Goal: Information Seeking & Learning: Check status

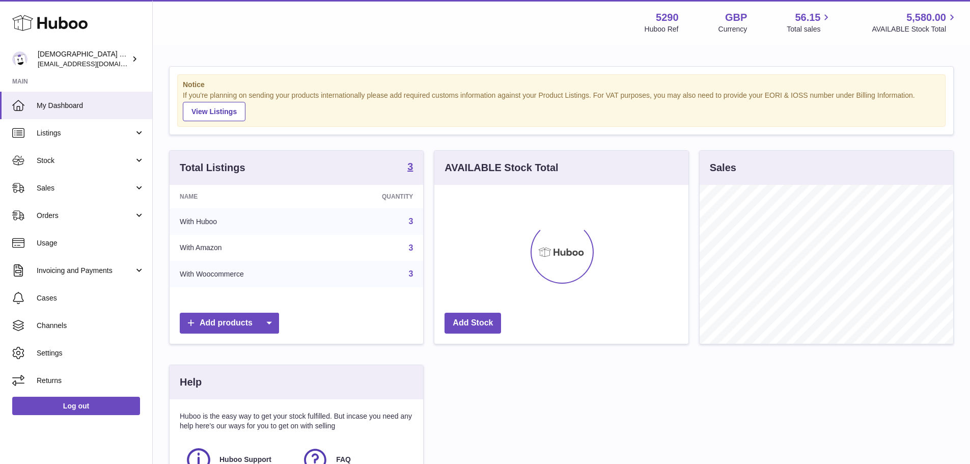
scroll to position [159, 257]
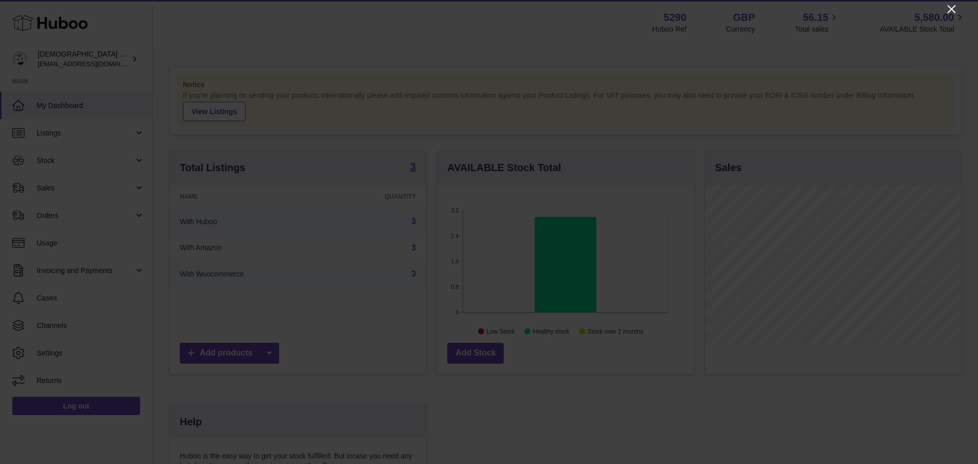
click at [948, 8] on icon "Close" at bounding box center [951, 9] width 12 height 12
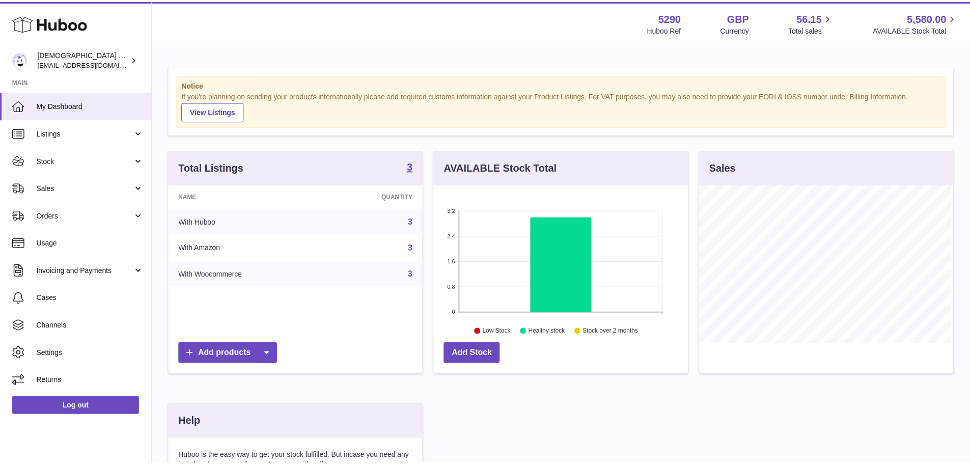
scroll to position [509078, 508984]
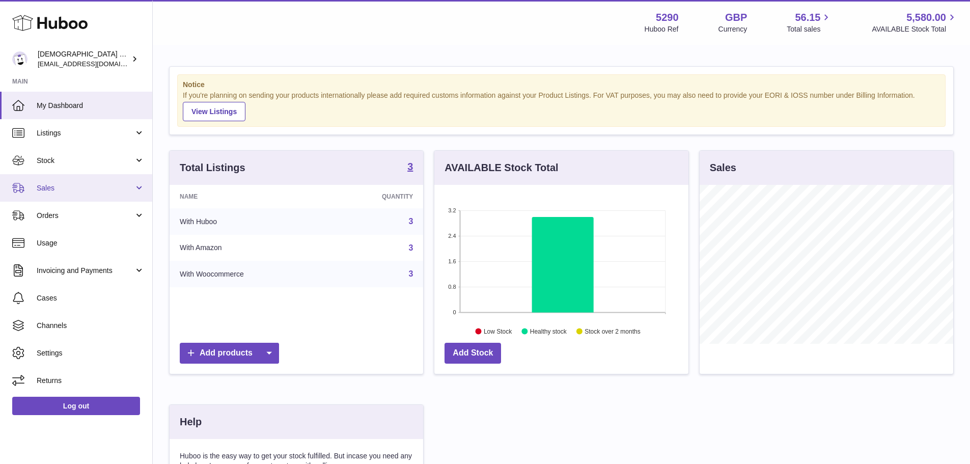
click at [84, 197] on link "Sales" at bounding box center [76, 187] width 152 height 27
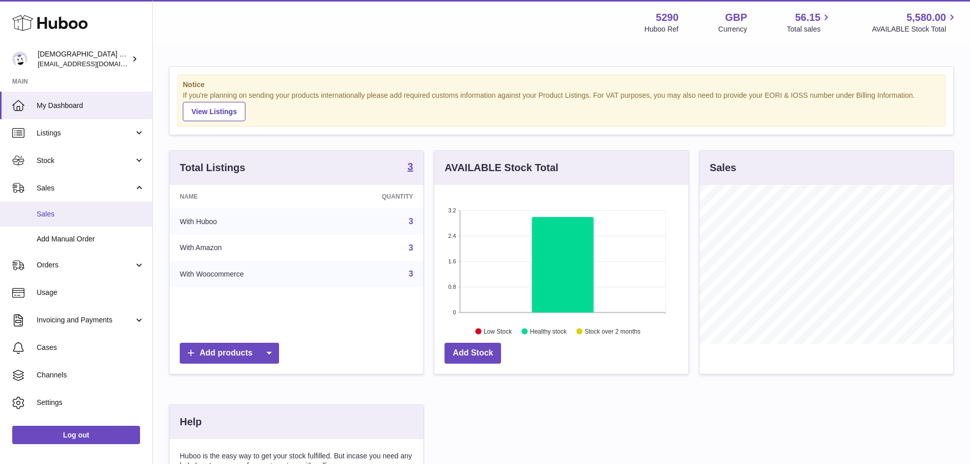
click at [77, 222] on link "Sales" at bounding box center [76, 214] width 152 height 25
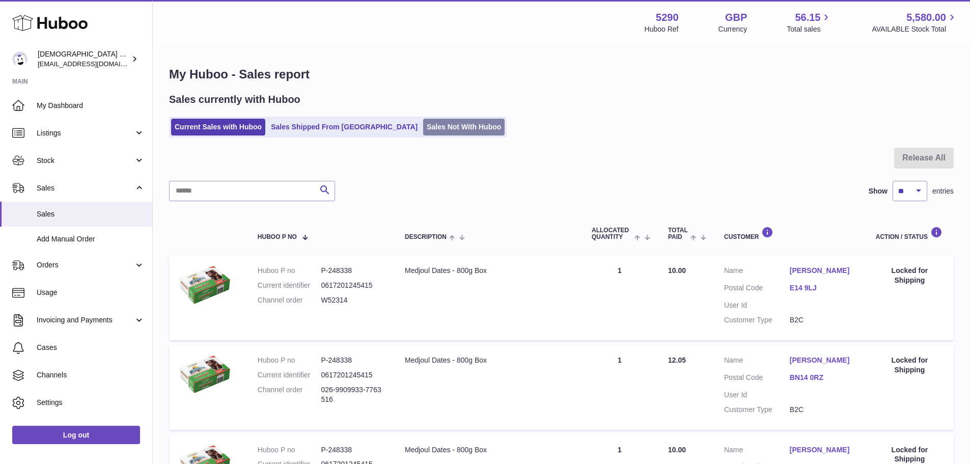
click at [423, 124] on link "Sales Not With Huboo" at bounding box center [463, 127] width 81 height 17
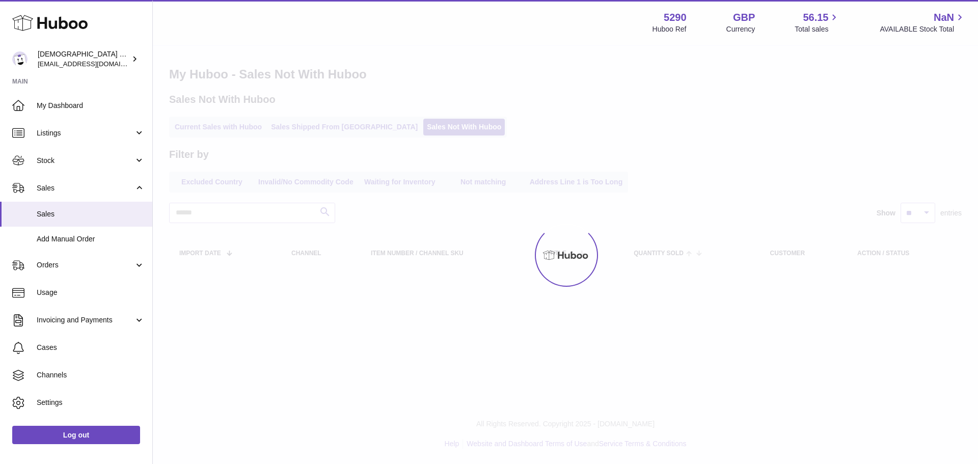
click at [323, 122] on link "Sales Shipped From [GEOGRAPHIC_DATA]" at bounding box center [344, 127] width 154 height 17
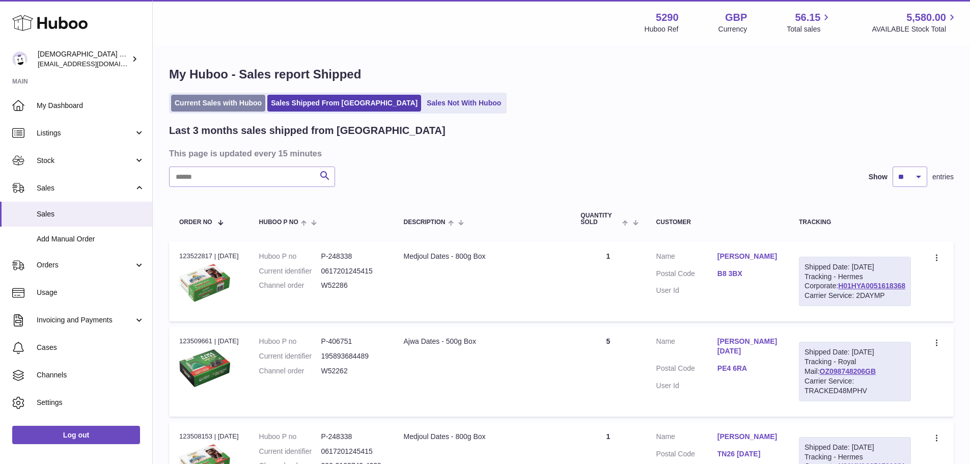
click at [231, 105] on link "Current Sales with Huboo" at bounding box center [218, 103] width 94 height 17
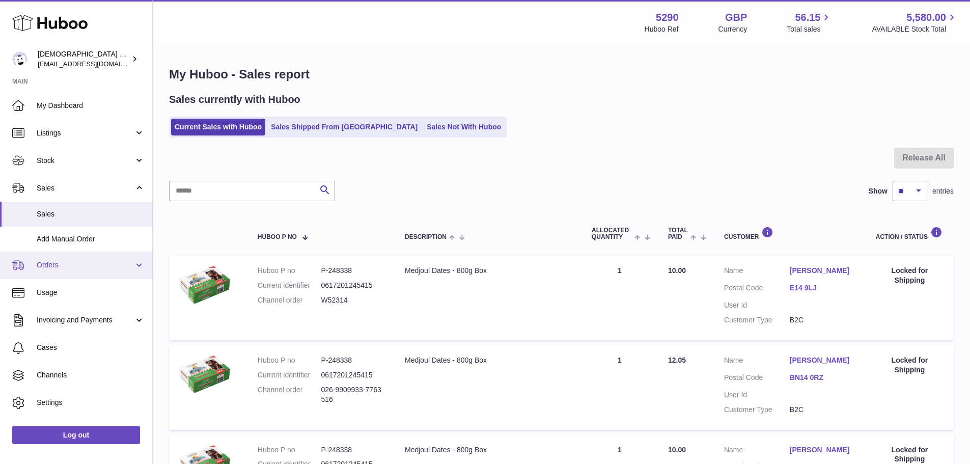
click at [68, 270] on span "Orders" at bounding box center [85, 265] width 97 height 10
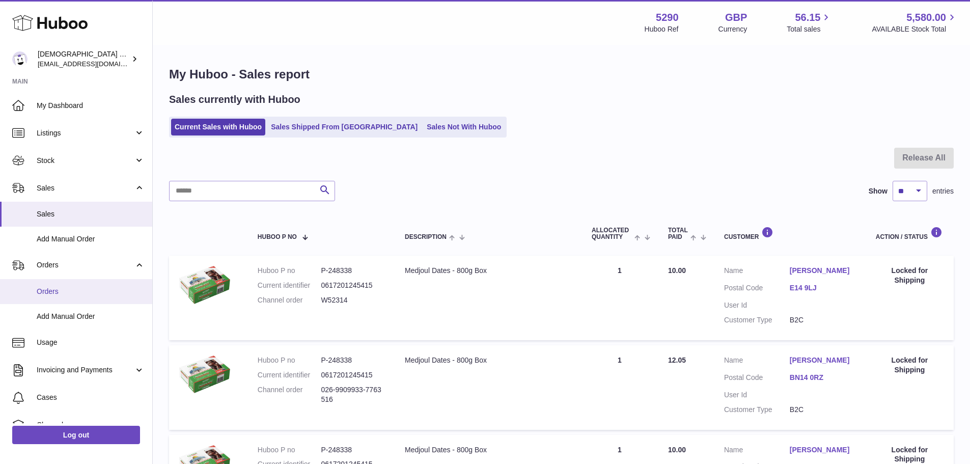
click at [58, 290] on span "Orders" at bounding box center [91, 292] width 108 height 10
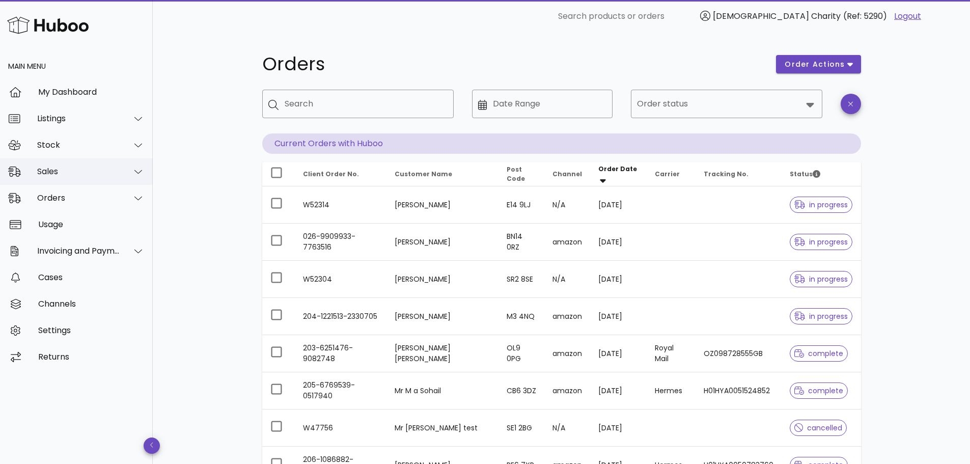
click at [66, 171] on div "Sales" at bounding box center [78, 172] width 83 height 10
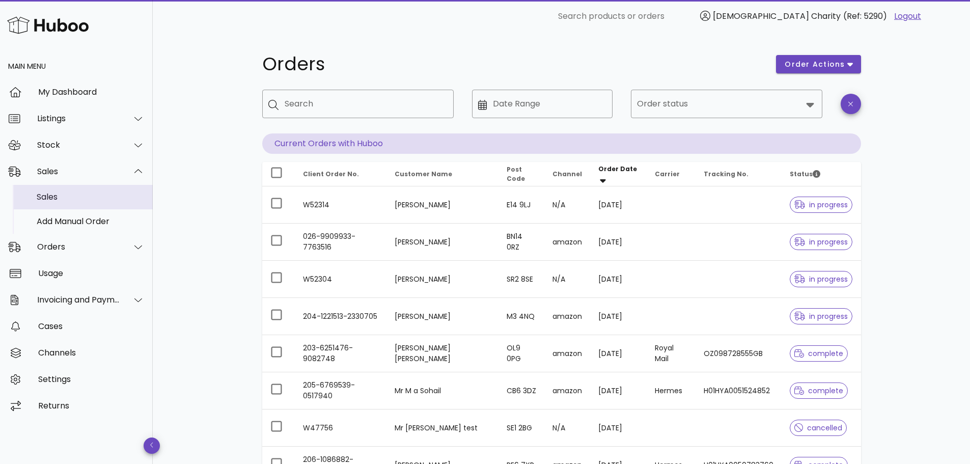
click at [70, 198] on div "Sales" at bounding box center [91, 197] width 108 height 10
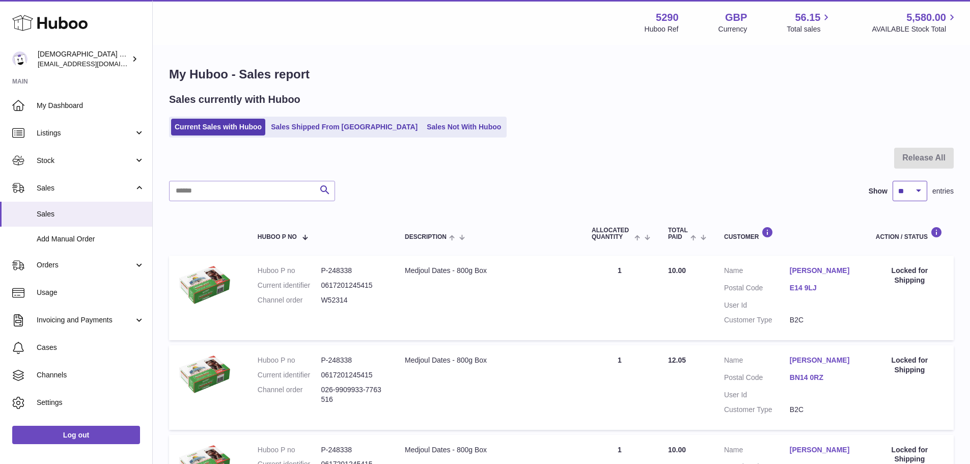
click at [921, 191] on select "** ** ** ***" at bounding box center [910, 191] width 35 height 20
select select "***"
click at [893, 181] on select "** ** ** ***" at bounding box center [910, 191] width 35 height 20
click at [302, 131] on link "Sales Shipped From [GEOGRAPHIC_DATA]" at bounding box center [344, 127] width 154 height 17
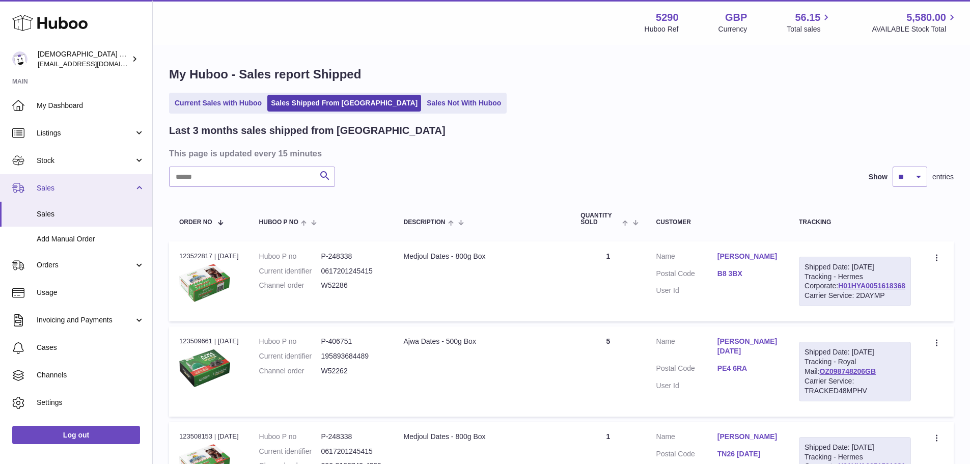
click at [72, 190] on span "Sales" at bounding box center [85, 188] width 97 height 10
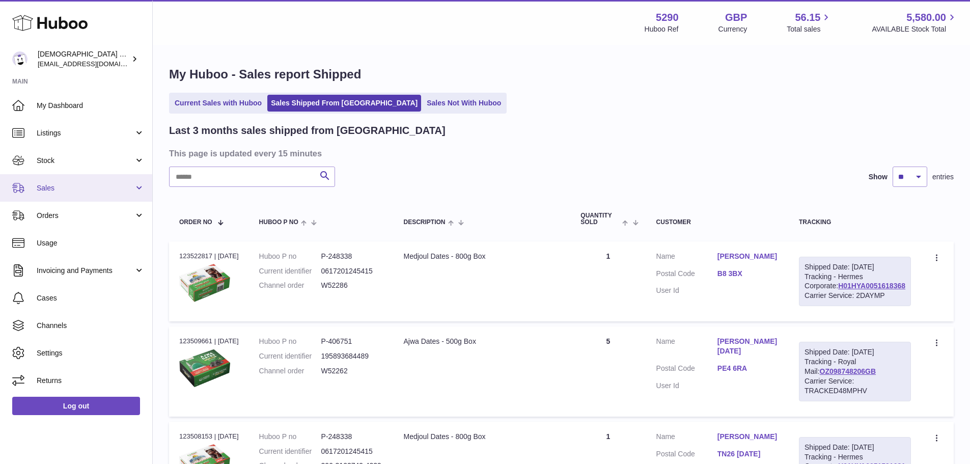
click at [64, 191] on span "Sales" at bounding box center [85, 188] width 97 height 10
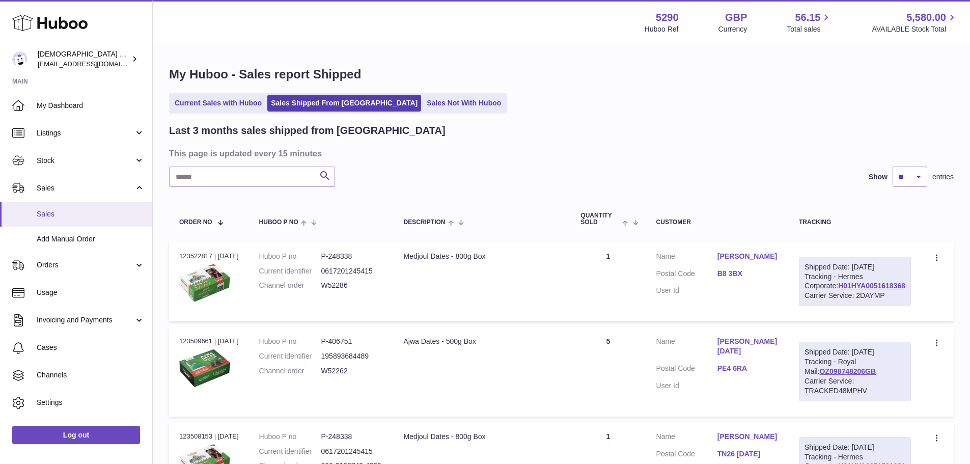
click at [62, 212] on span "Sales" at bounding box center [91, 214] width 108 height 10
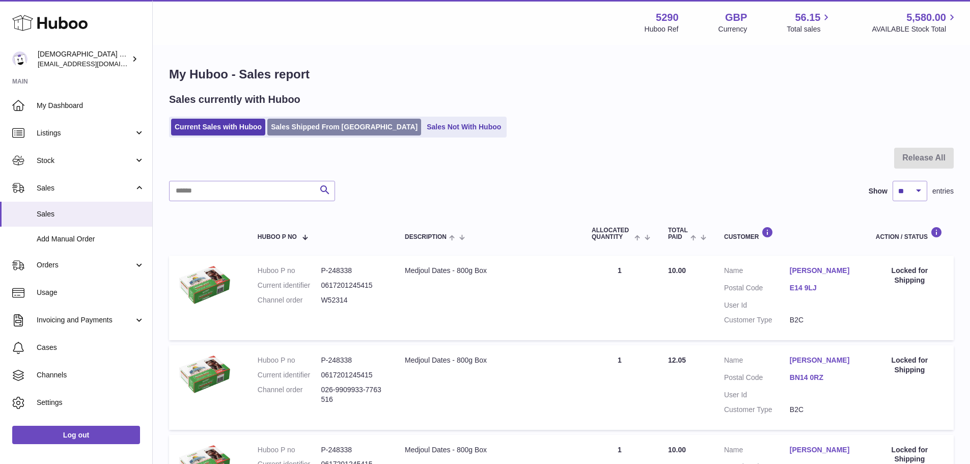
click at [291, 129] on link "Sales Shipped From [GEOGRAPHIC_DATA]" at bounding box center [344, 127] width 154 height 17
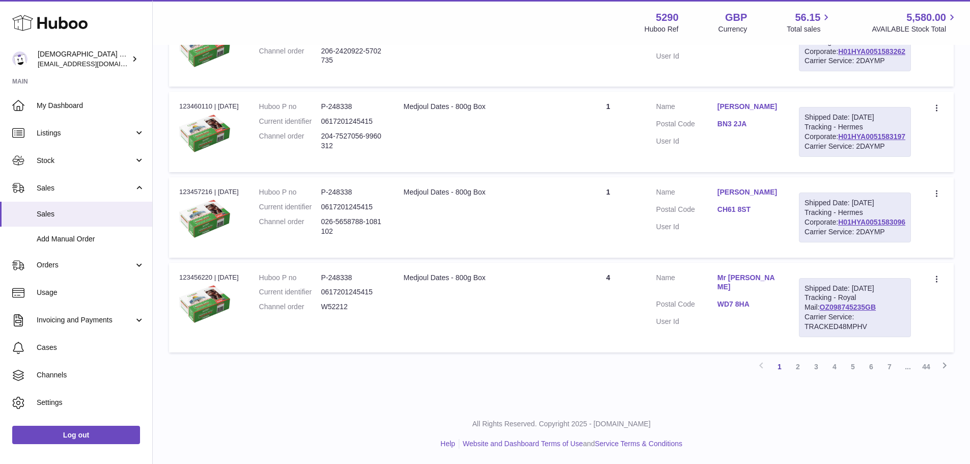
scroll to position [997, 0]
click at [801, 364] on link "2" at bounding box center [798, 366] width 18 height 18
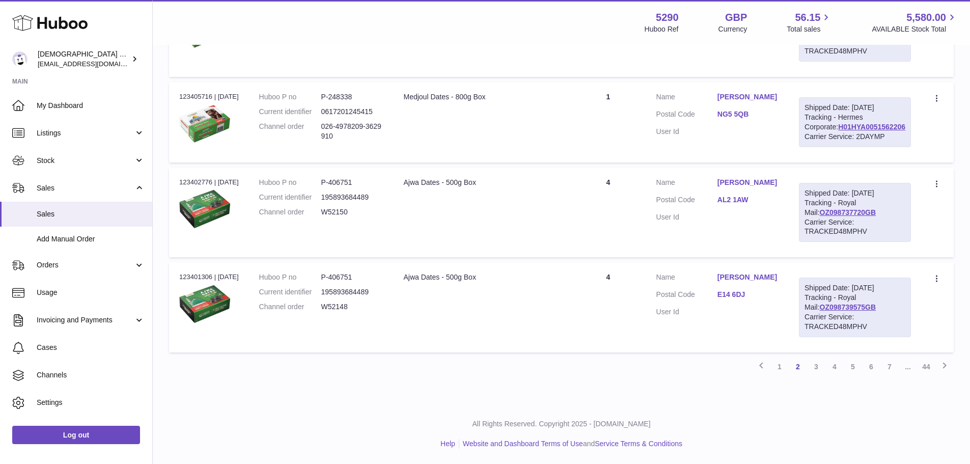
scroll to position [987, 0]
click at [814, 366] on link "3" at bounding box center [816, 366] width 18 height 18
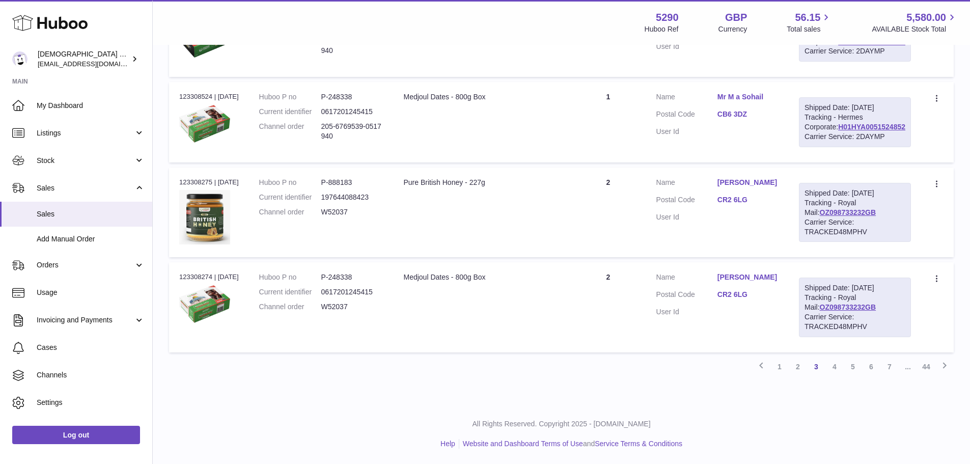
scroll to position [1026, 0]
click at [775, 370] on link "1" at bounding box center [779, 366] width 18 height 18
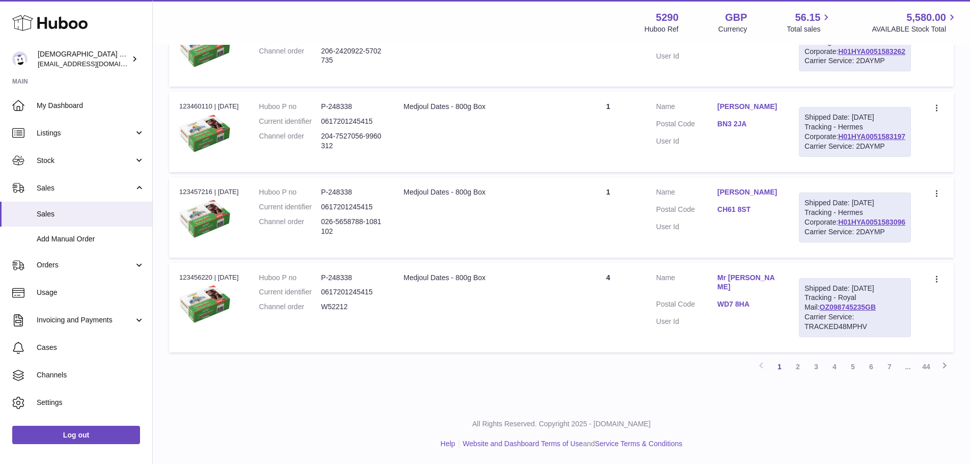
scroll to position [997, 0]
click at [798, 366] on link "2" at bounding box center [798, 366] width 18 height 18
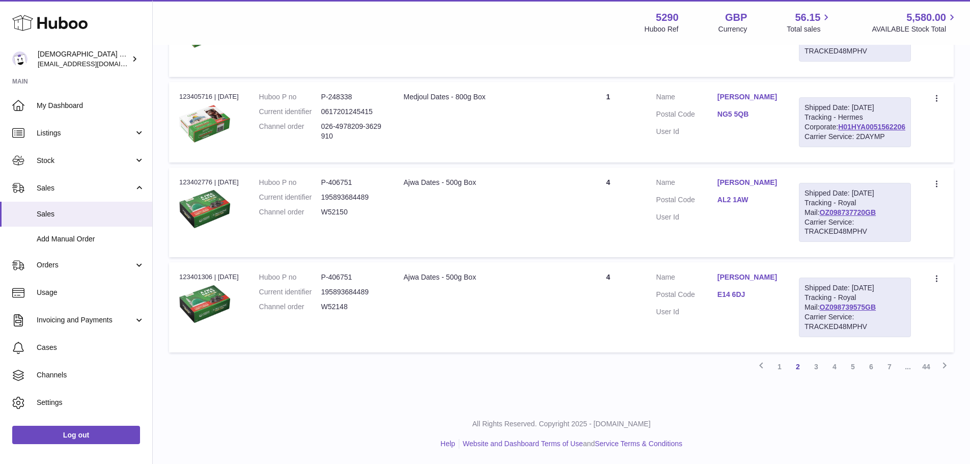
scroll to position [917, 0]
click at [817, 376] on link "3" at bounding box center [816, 366] width 18 height 18
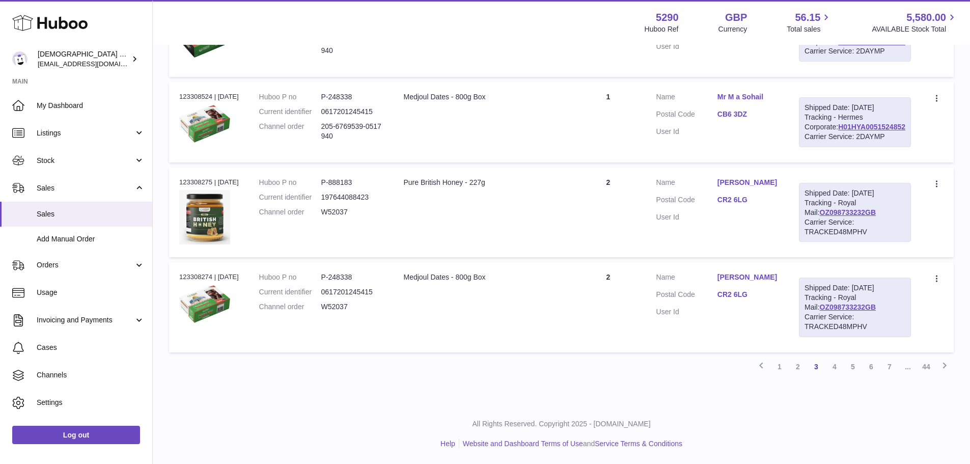
scroll to position [1026, 0]
click at [837, 369] on link "4" at bounding box center [834, 366] width 18 height 18
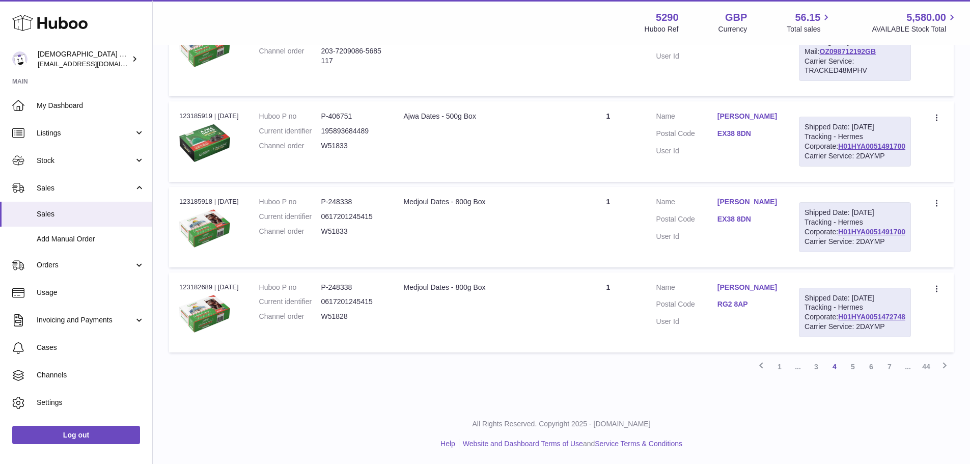
scroll to position [1026, 0]
click at [812, 370] on link "3" at bounding box center [816, 366] width 18 height 18
